Goal: Navigation & Orientation: Find specific page/section

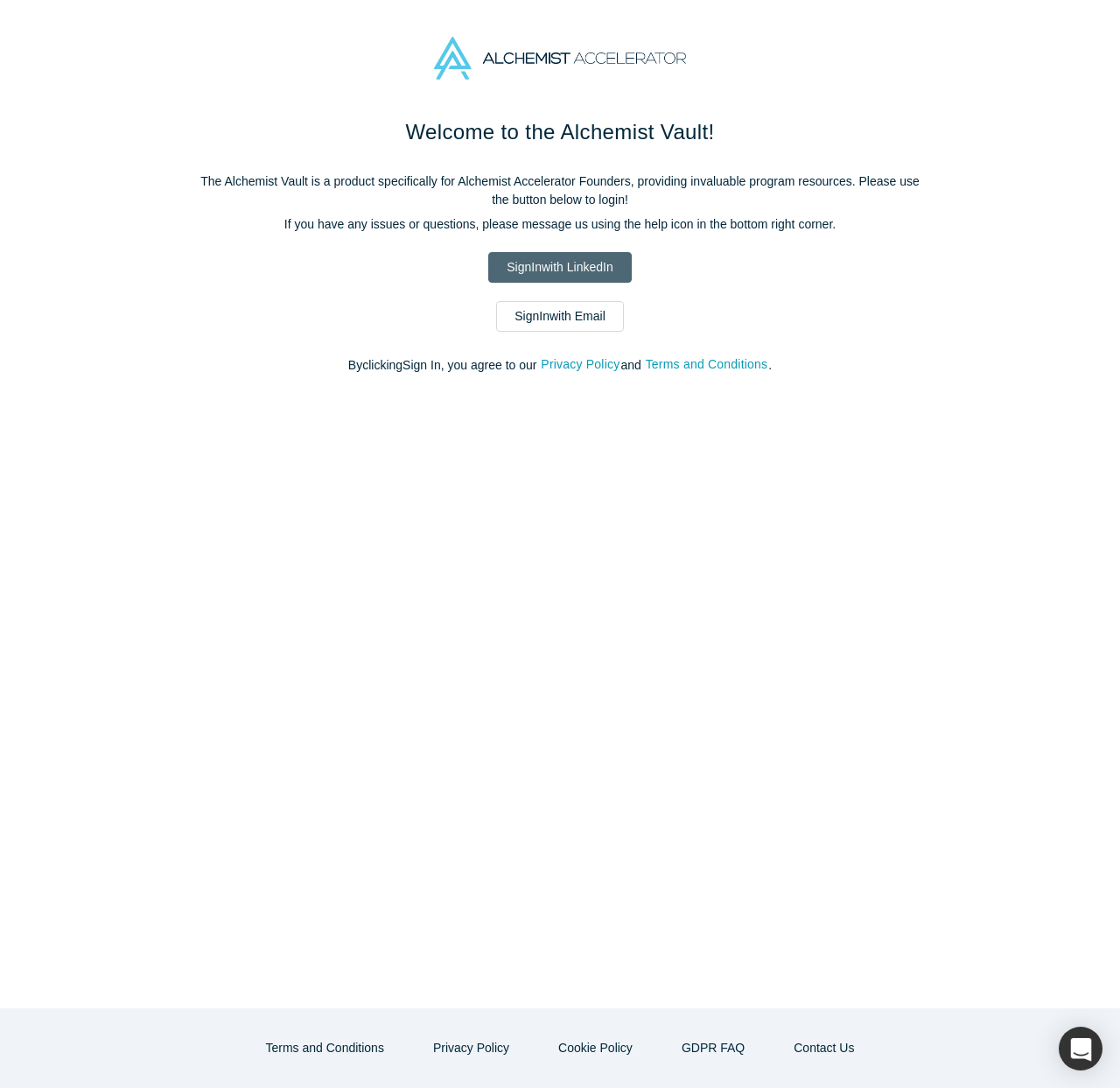
click at [597, 269] on link "Sign In with LinkedIn" at bounding box center [559, 267] width 142 height 31
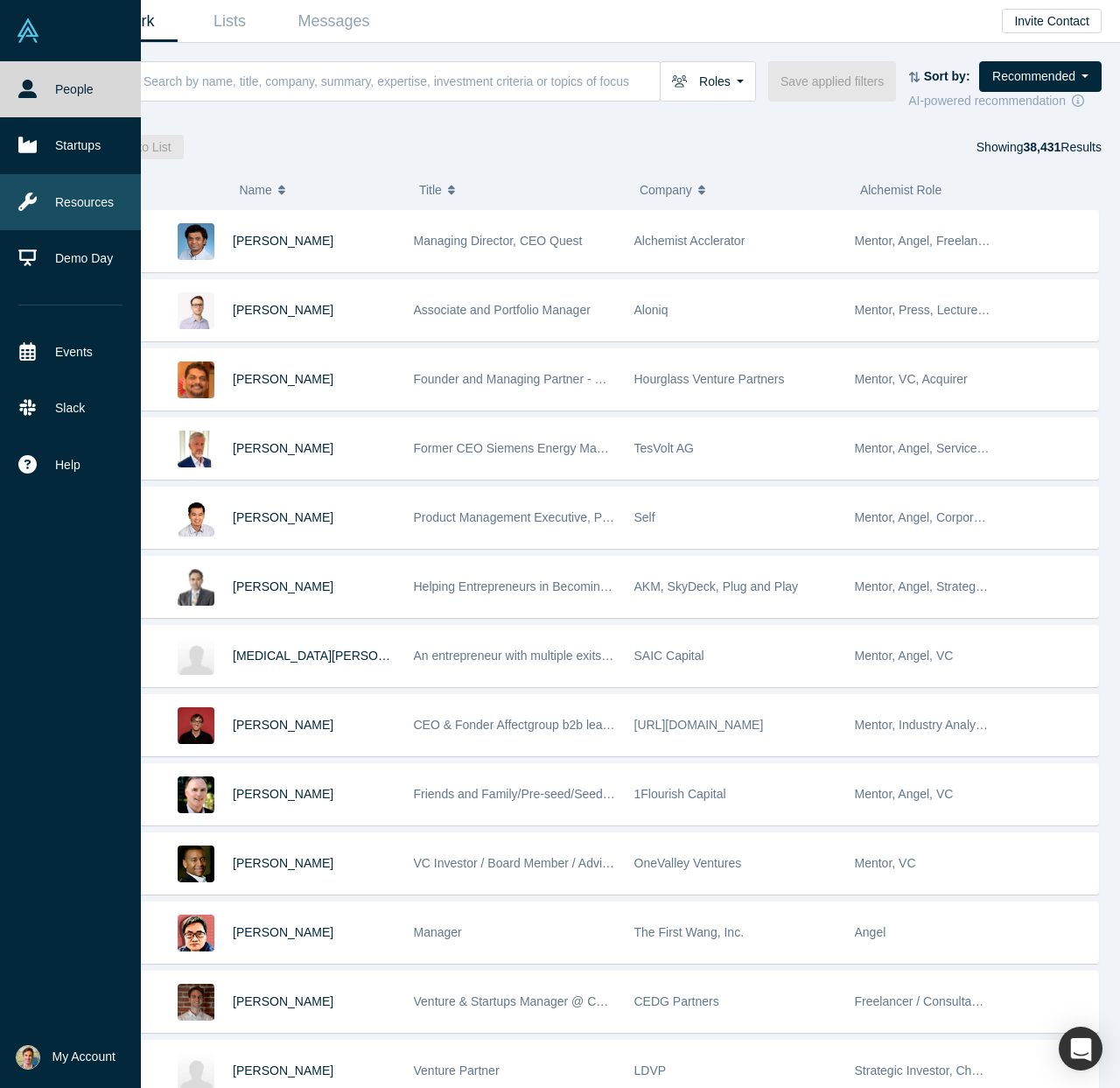
click at [59, 206] on link "Resources" at bounding box center [71, 202] width 141 height 56
